Goal: Task Accomplishment & Management: Manage account settings

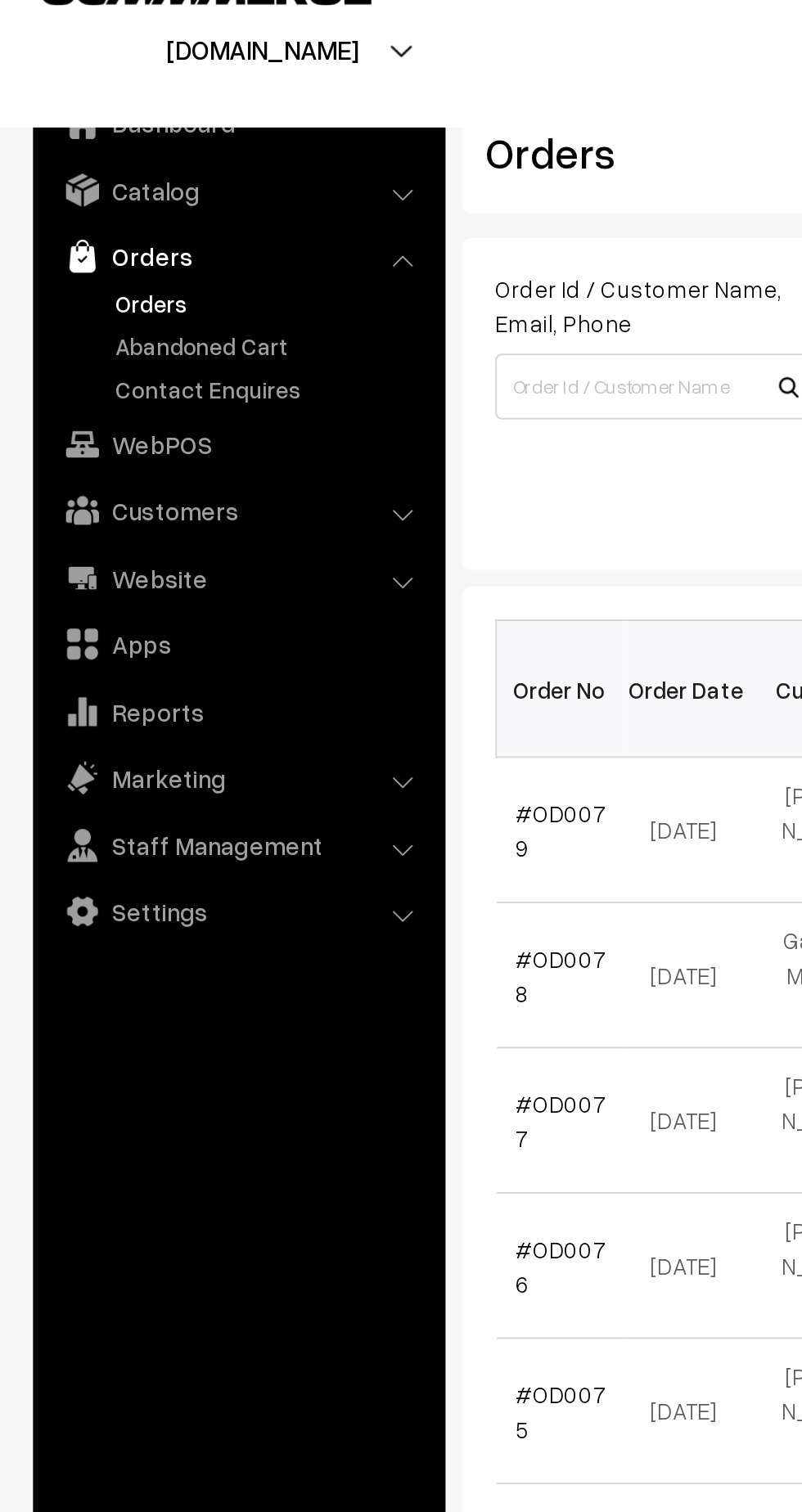
click at [76, 184] on link "Orders" at bounding box center [134, 181] width 162 height 17
